Goal: Understand process/instructions: Learn about a topic

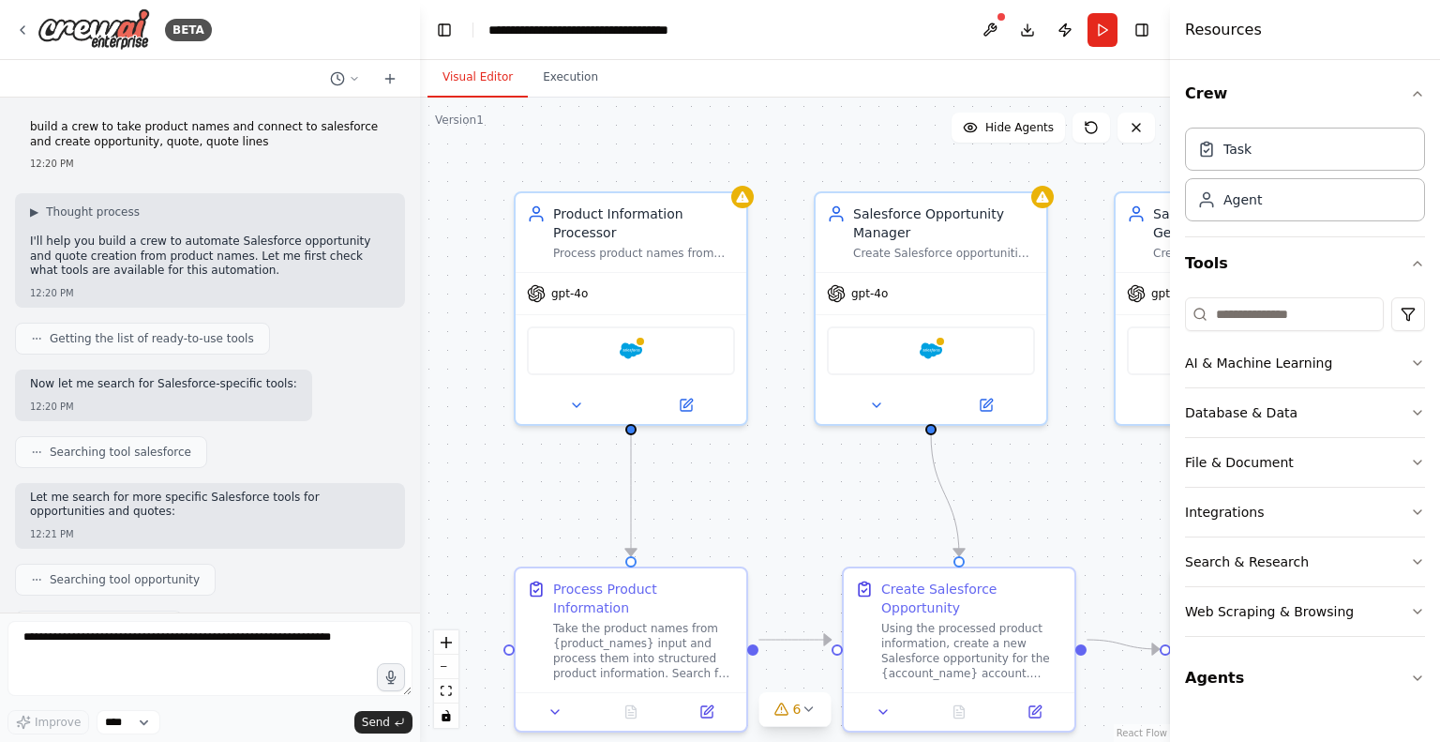
scroll to position [2151, 0]
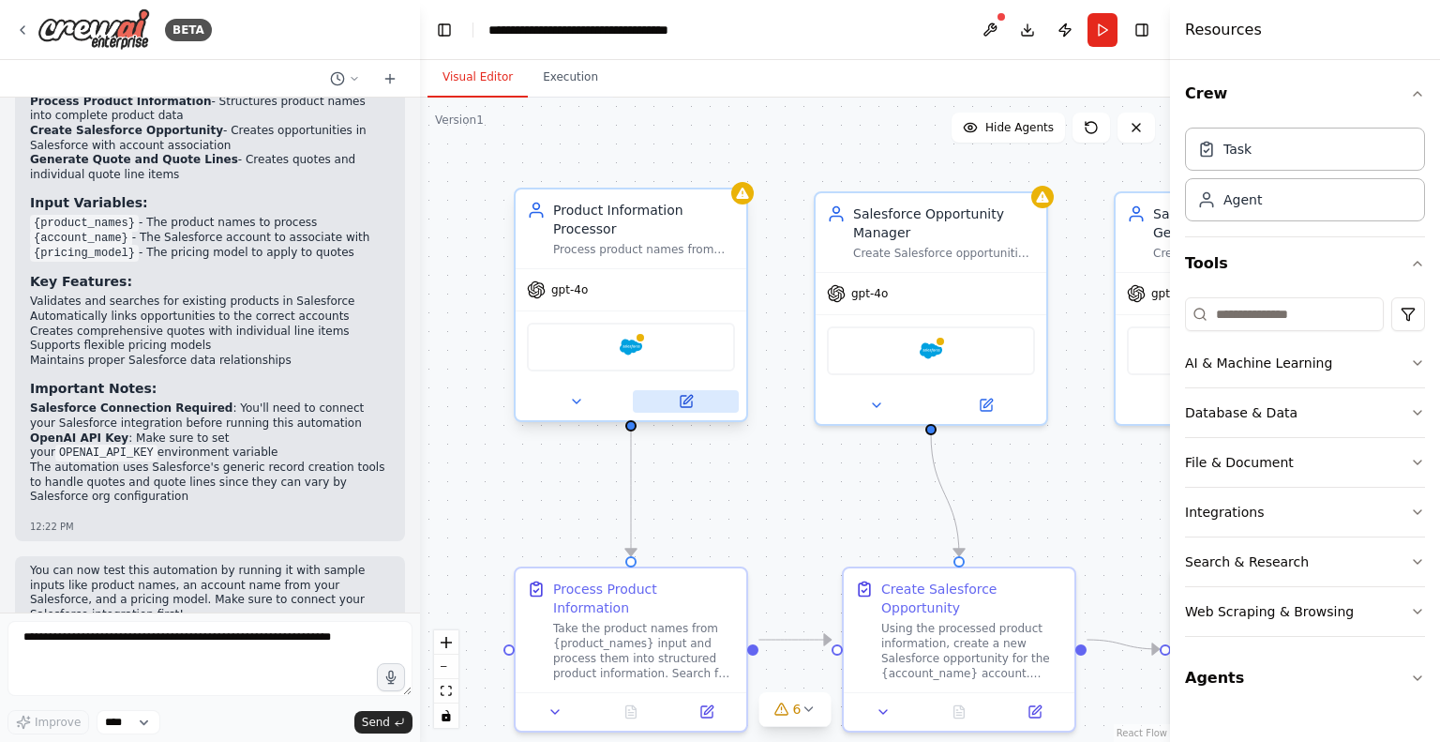
drag, startPoint x: 0, startPoint y: 0, endPoint x: 694, endPoint y: 376, distance: 789.1
click at [694, 390] on button at bounding box center [686, 401] width 106 height 23
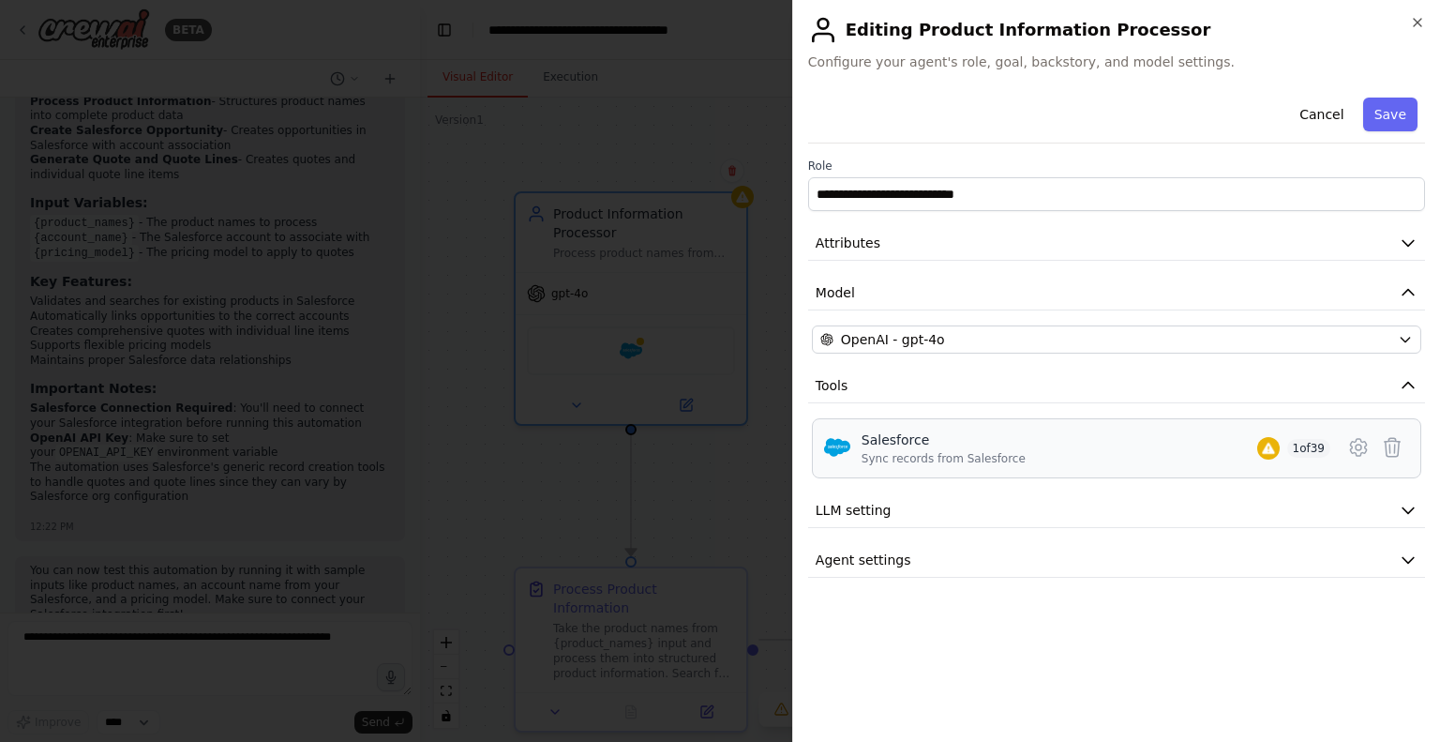
click at [946, 451] on div "Sync records from Salesforce" at bounding box center [944, 458] width 164 height 15
click at [919, 520] on button "LLM setting" at bounding box center [1116, 510] width 617 height 35
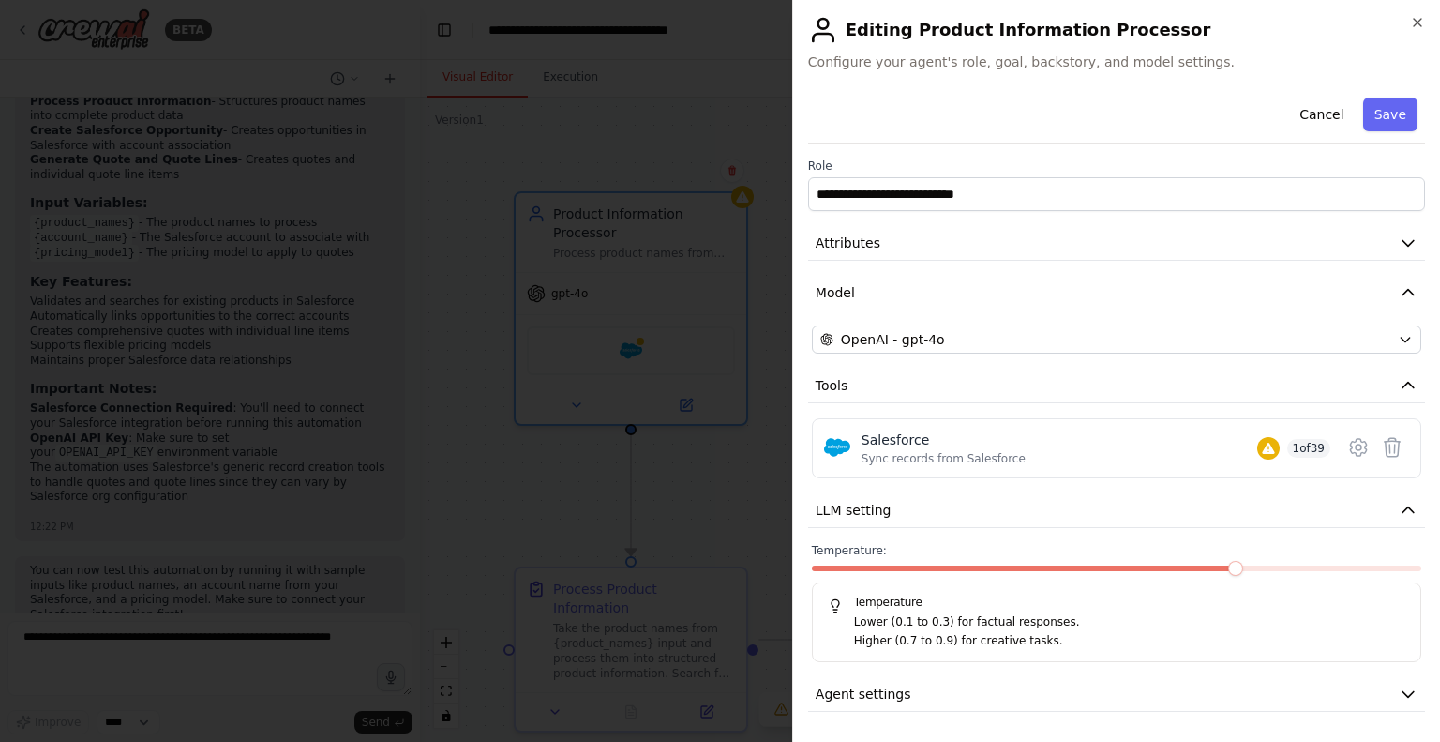
click at [912, 625] on p "Lower (0.1 to 0.3) for factual responses." at bounding box center [1129, 622] width 551 height 19
click at [956, 690] on button "Agent settings" at bounding box center [1116, 694] width 617 height 35
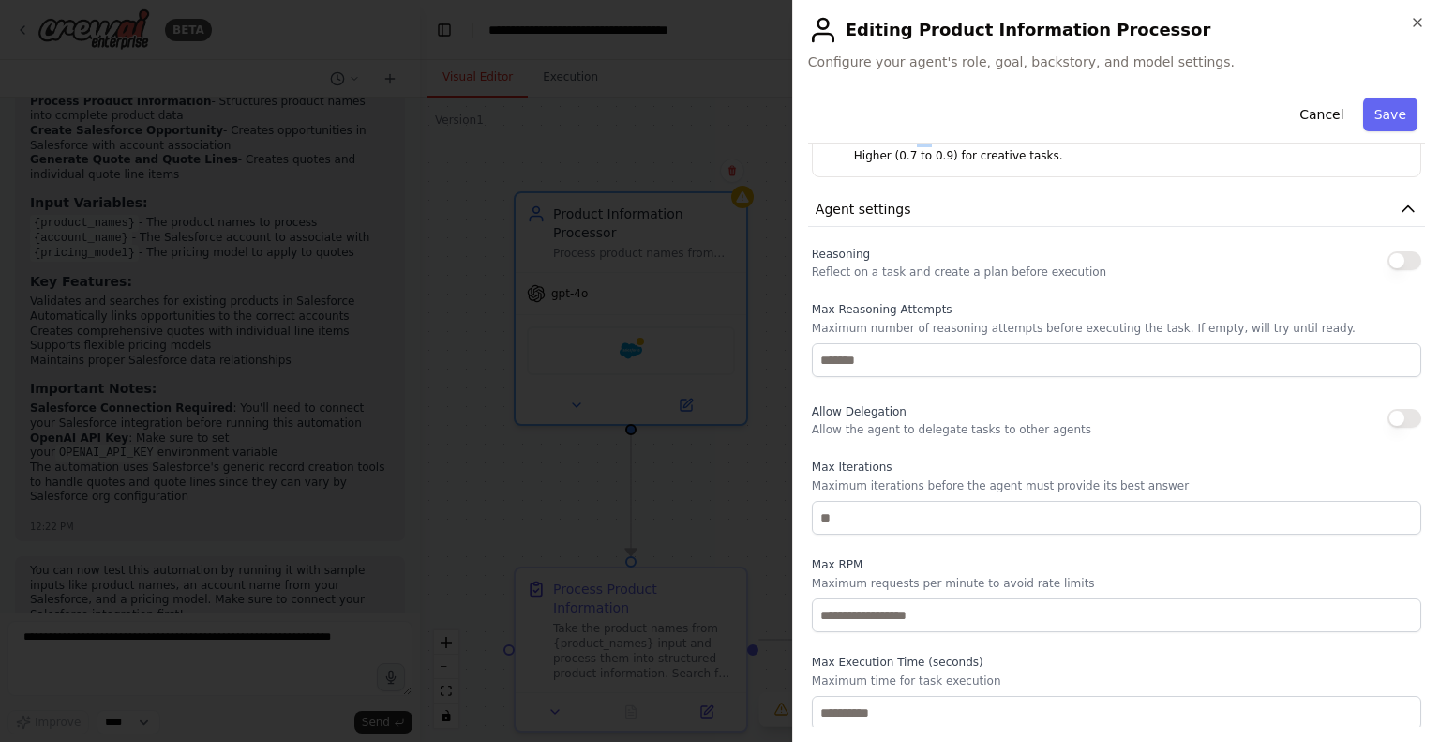
scroll to position [0, 0]
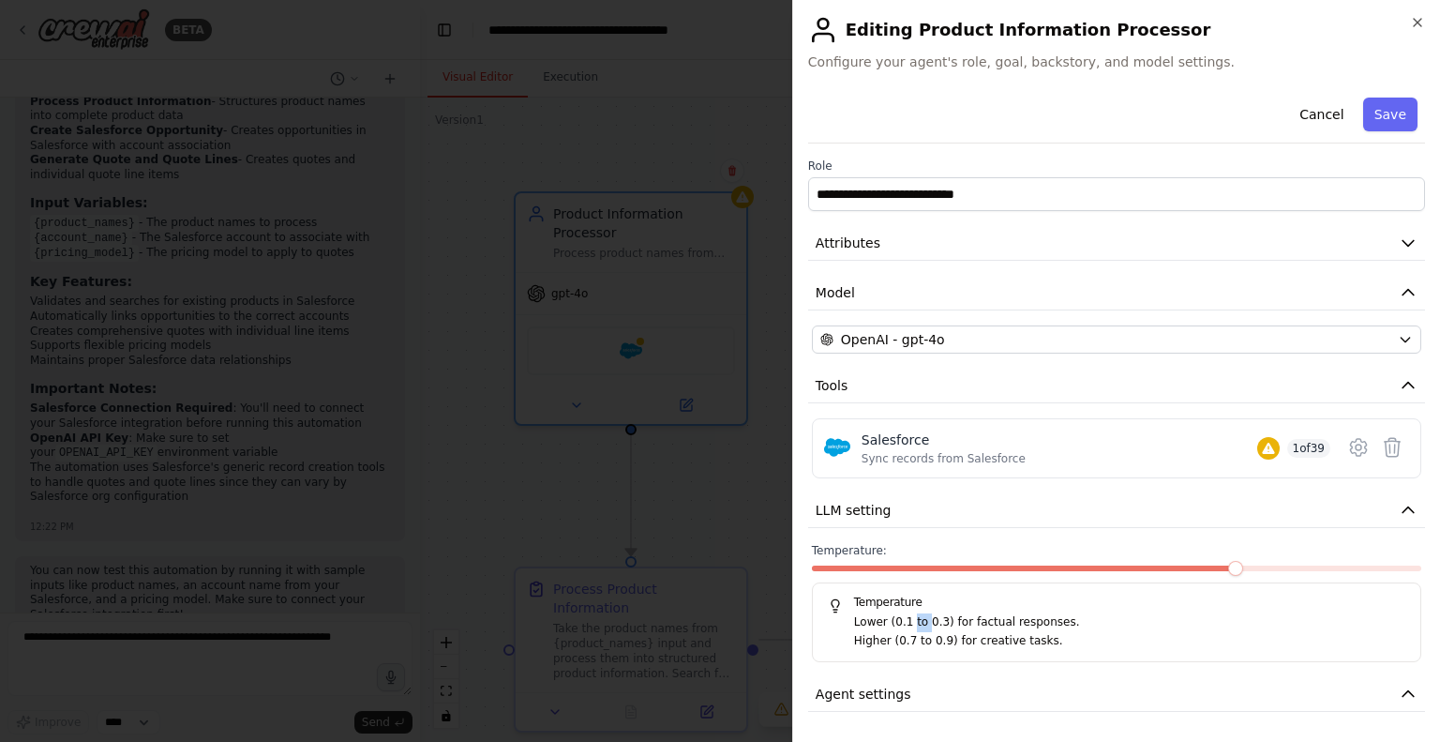
click at [1059, 565] on span at bounding box center [1025, 568] width 427 height 6
click at [1399, 248] on icon "button" at bounding box center [1408, 242] width 19 height 19
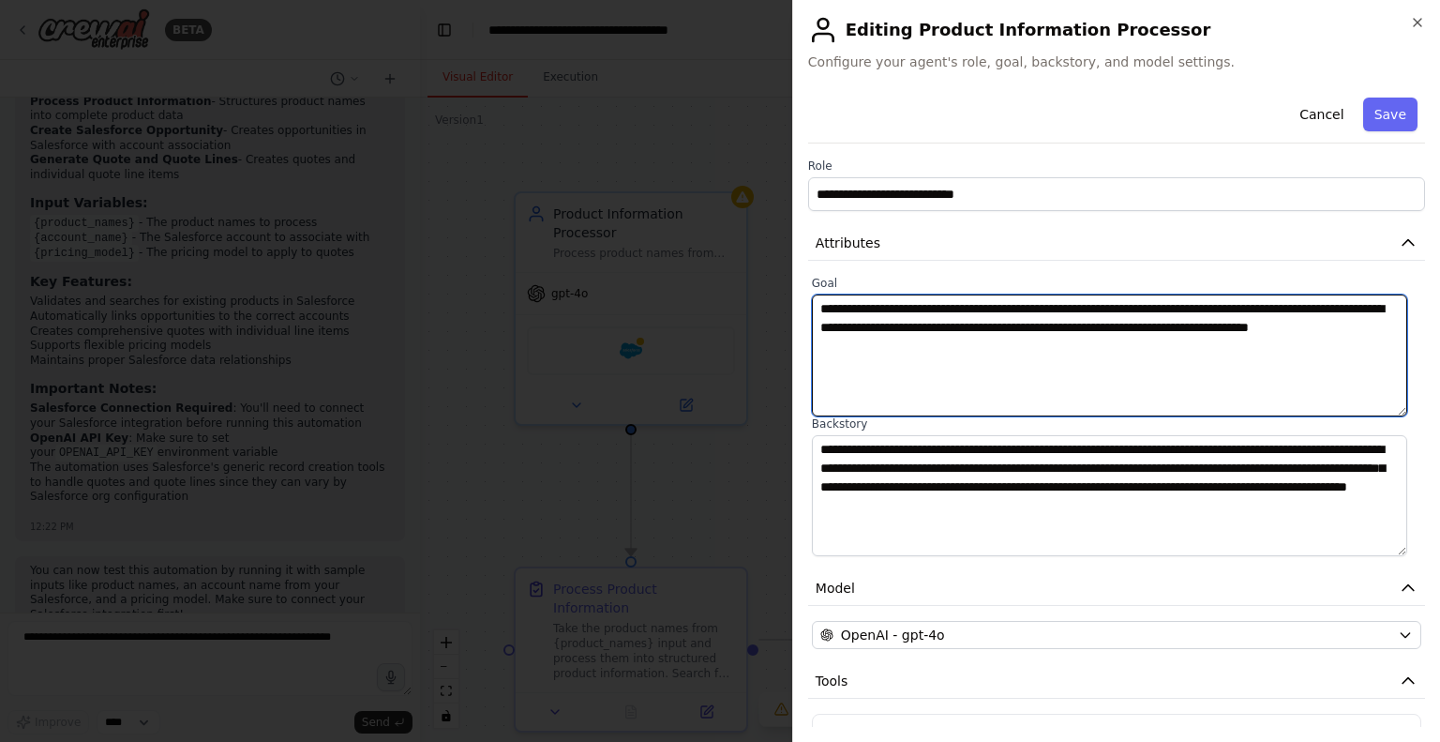
click at [1045, 385] on textarea "**********" at bounding box center [1109, 355] width 595 height 122
